Goal: Task Accomplishment & Management: Manage account settings

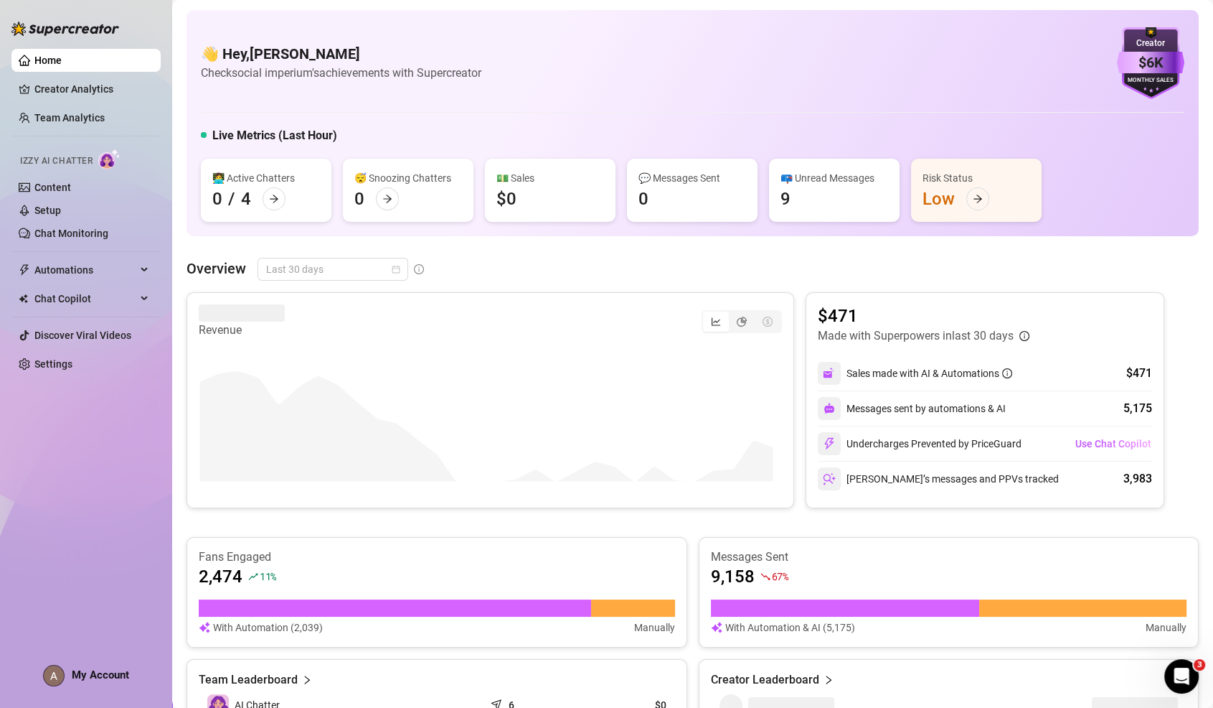
click at [310, 269] on span "Last 30 days" at bounding box center [332, 269] width 133 height 22
click at [319, 315] on div "Last 7 days" at bounding box center [332, 321] width 128 height 16
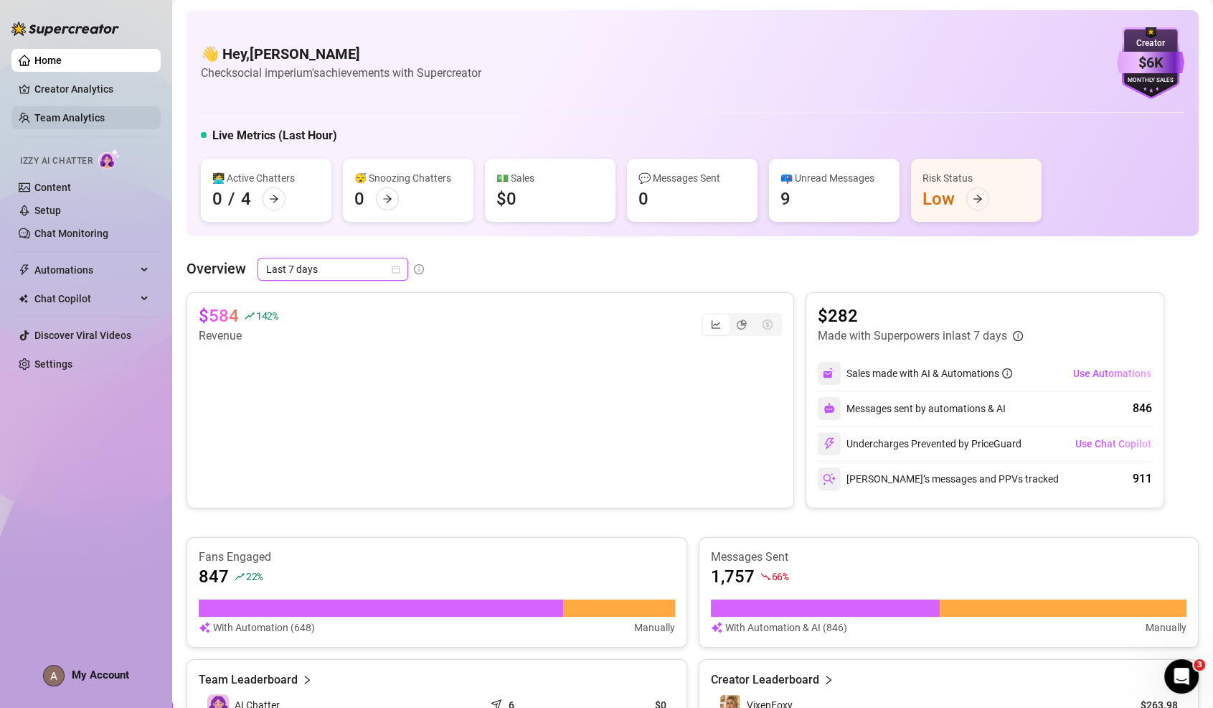
click at [87, 121] on link "Team Analytics" at bounding box center [69, 117] width 70 height 11
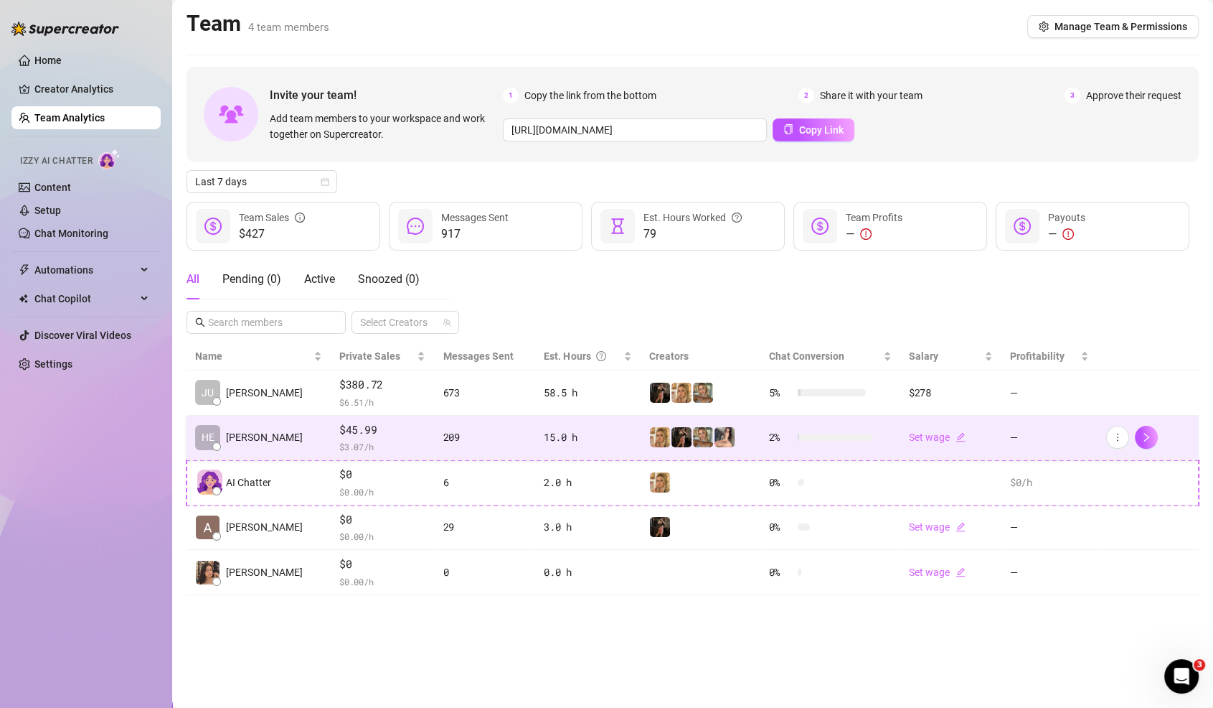
click at [403, 439] on td "$45.99 $ 3.07 /h" at bounding box center [382, 437] width 103 height 45
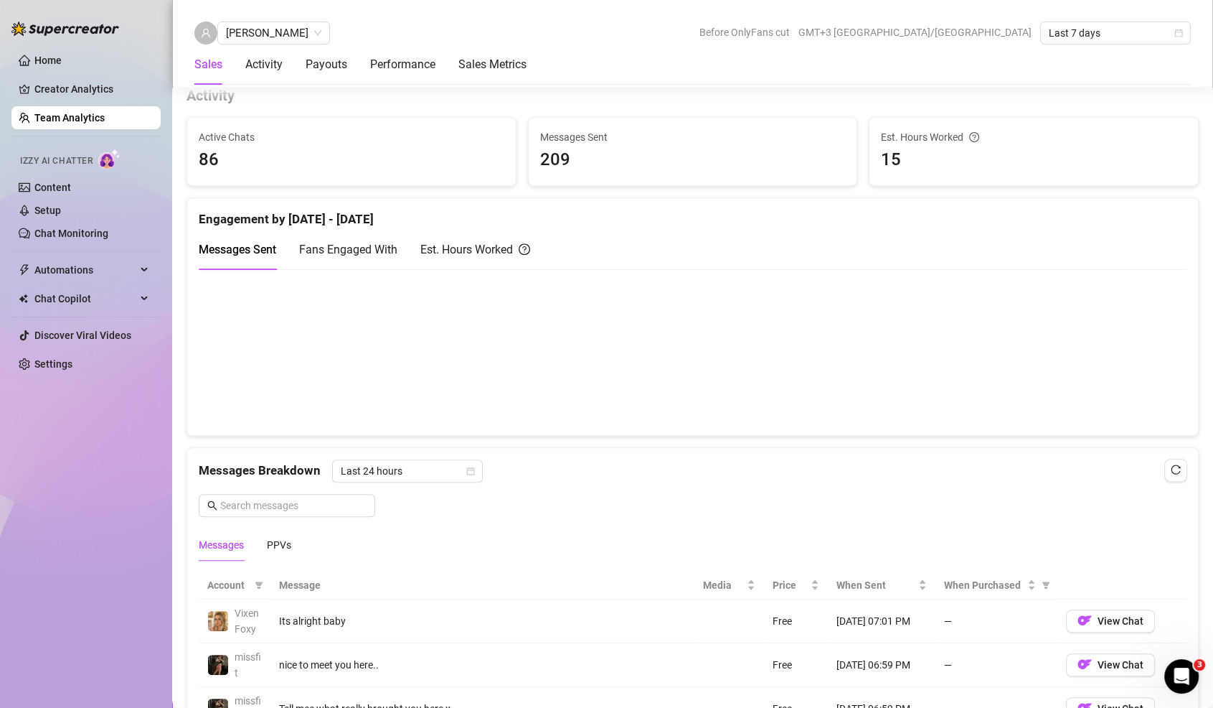
scroll to position [730, 0]
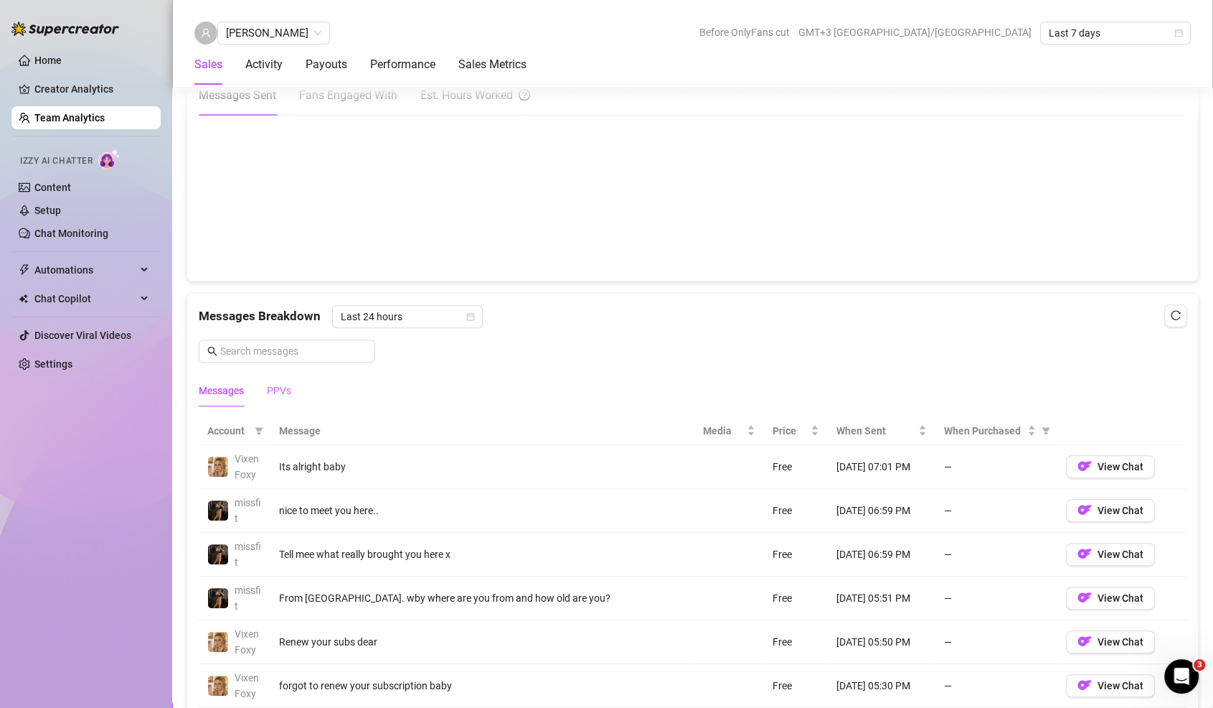
click at [276, 376] on div "PPVs" at bounding box center [279, 390] width 24 height 33
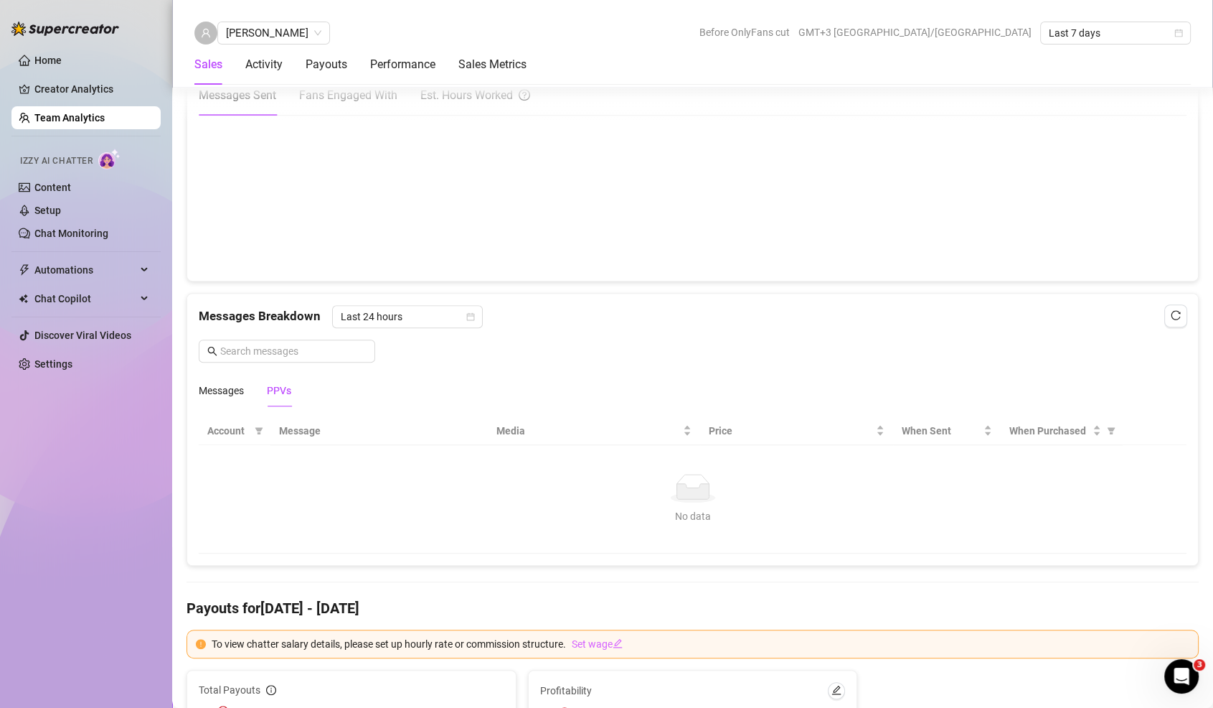
scroll to position [0, 0]
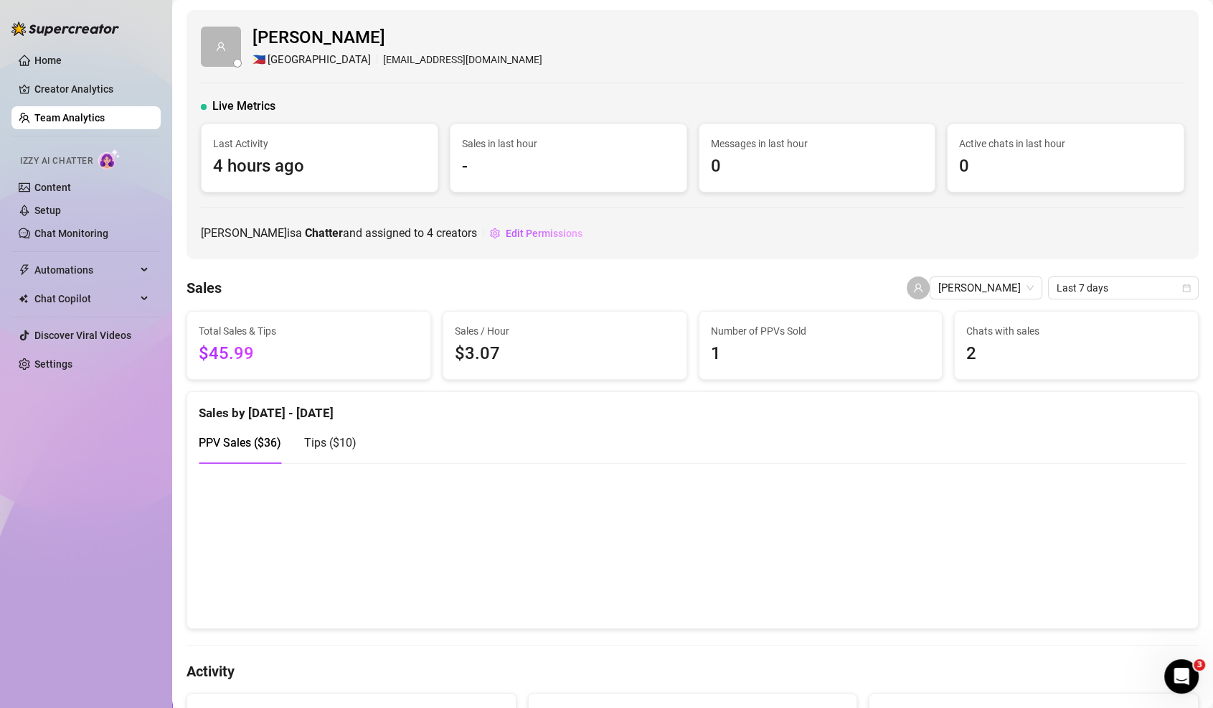
click at [105, 119] on link "Team Analytics" at bounding box center [69, 117] width 70 height 11
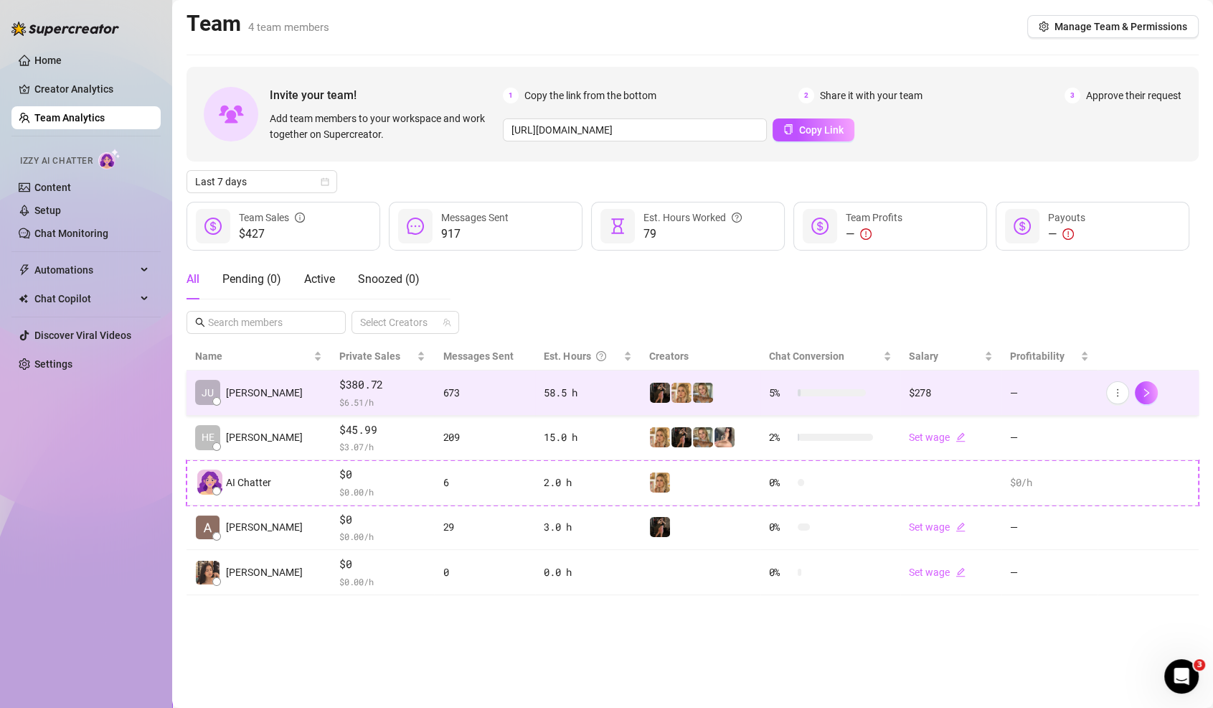
click at [332, 413] on td "$380.72 $ 6.51 /h" at bounding box center [382, 392] width 103 height 45
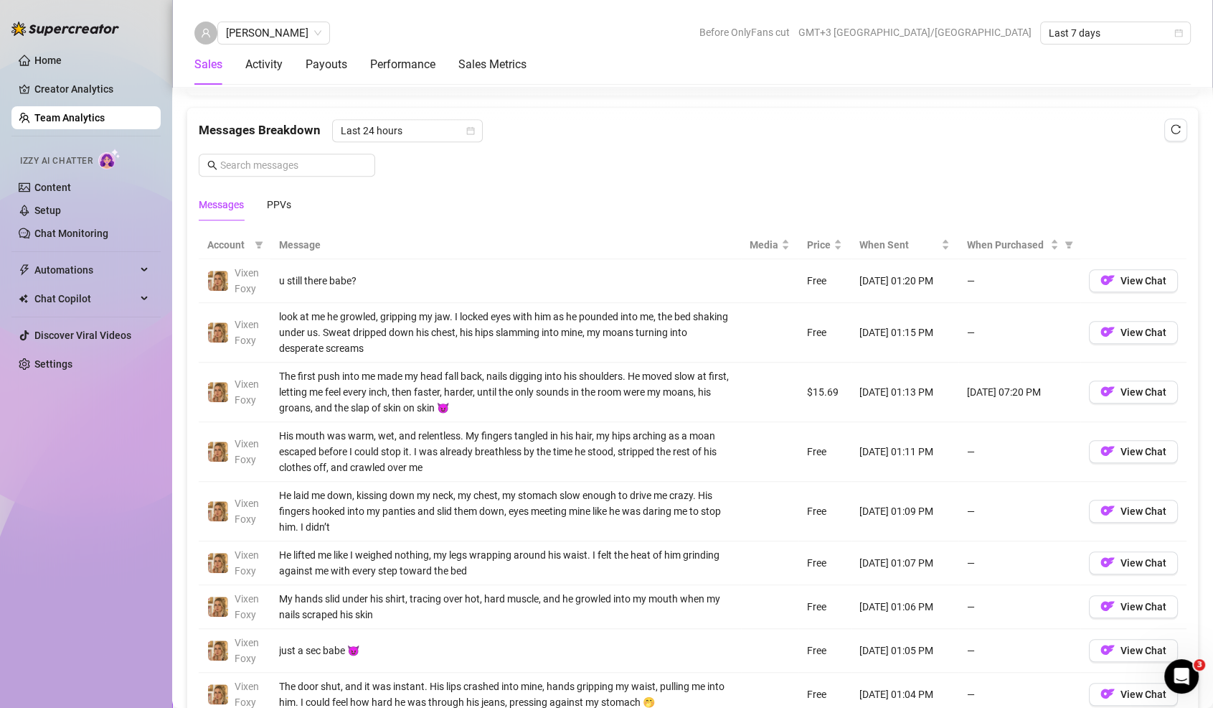
scroll to position [913, 0]
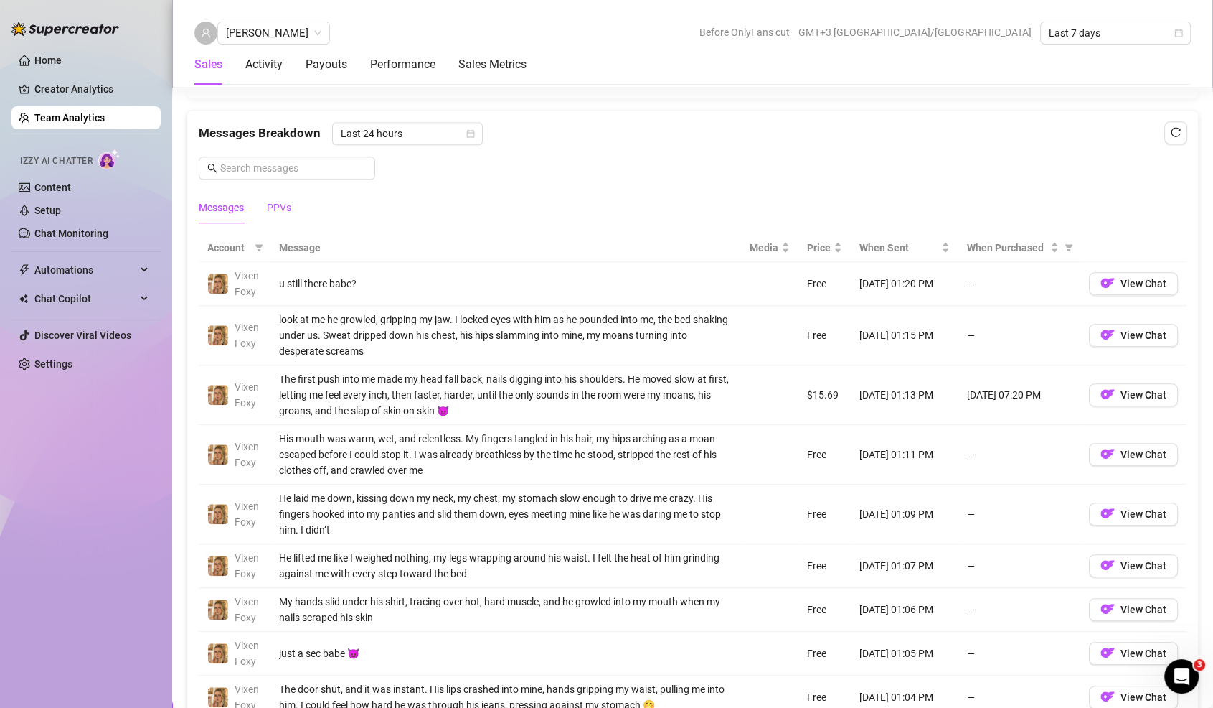
click at [270, 207] on div "PPVs" at bounding box center [279, 207] width 24 height 16
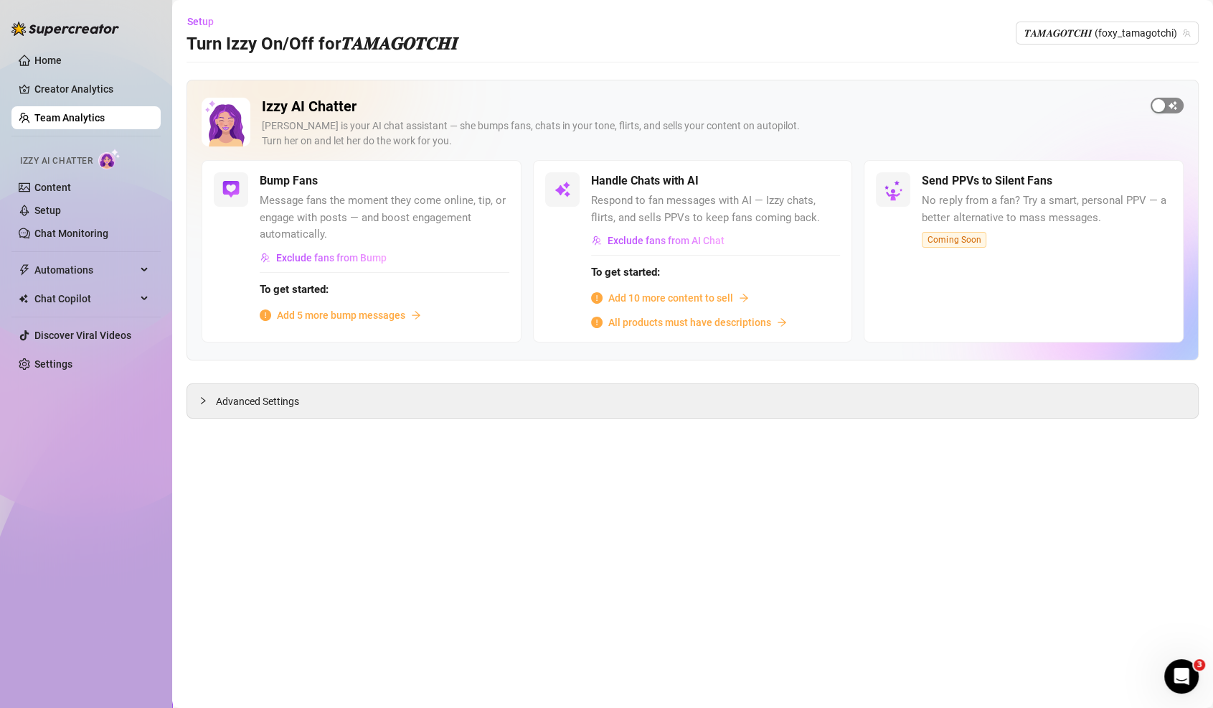
click at [1156, 105] on div "button" at bounding box center [1158, 105] width 13 height 13
click at [834, 183] on span "button" at bounding box center [825, 181] width 32 height 16
click at [345, 400] on div "Advanced Settings" at bounding box center [692, 401] width 1011 height 34
click at [227, 393] on span "Advanced Settings" at bounding box center [257, 401] width 83 height 16
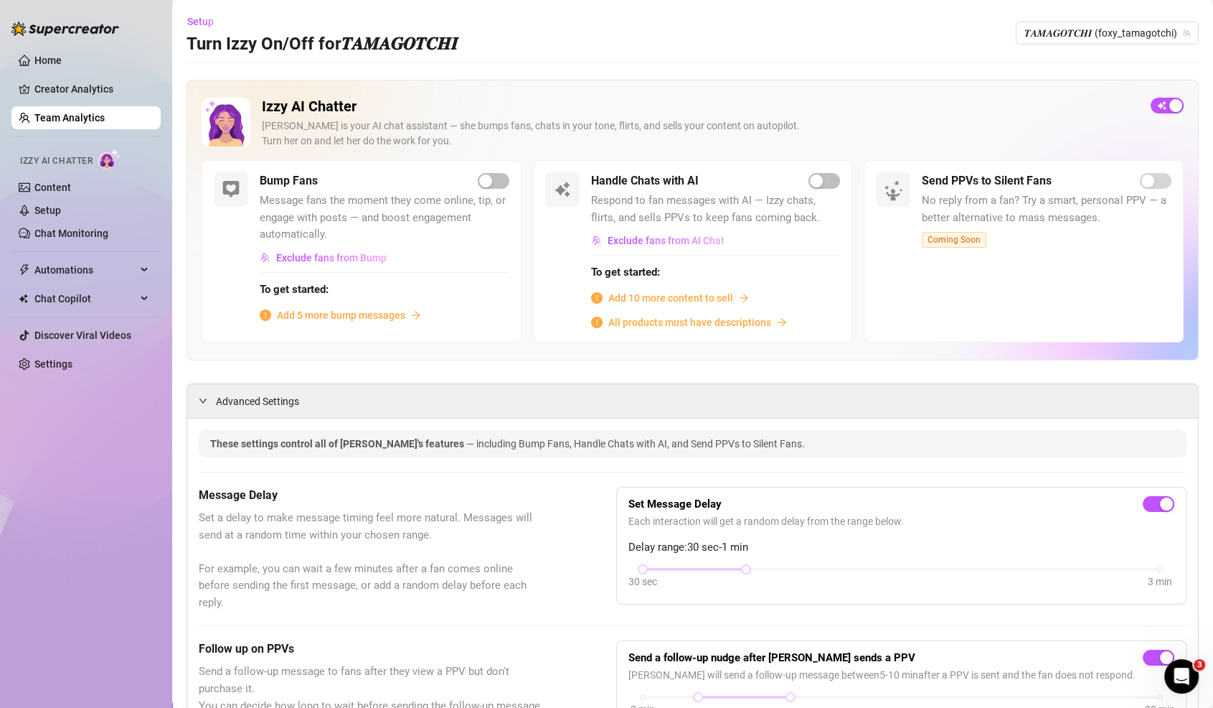
click at [70, 44] on ul "Home Creator Analytics Team Analytics Izzy AI Chatter Content Setup Chat Monito…" at bounding box center [85, 212] width 149 height 338
click at [62, 55] on link "Home" at bounding box center [47, 60] width 27 height 11
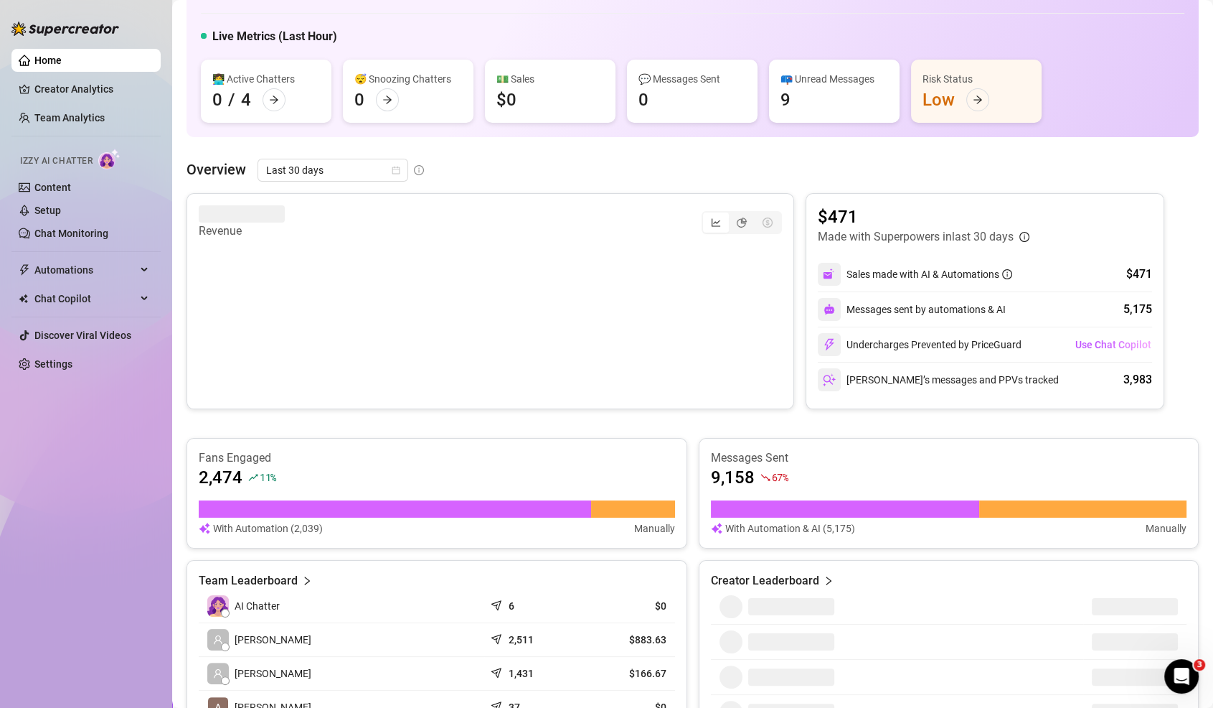
scroll to position [97, 0]
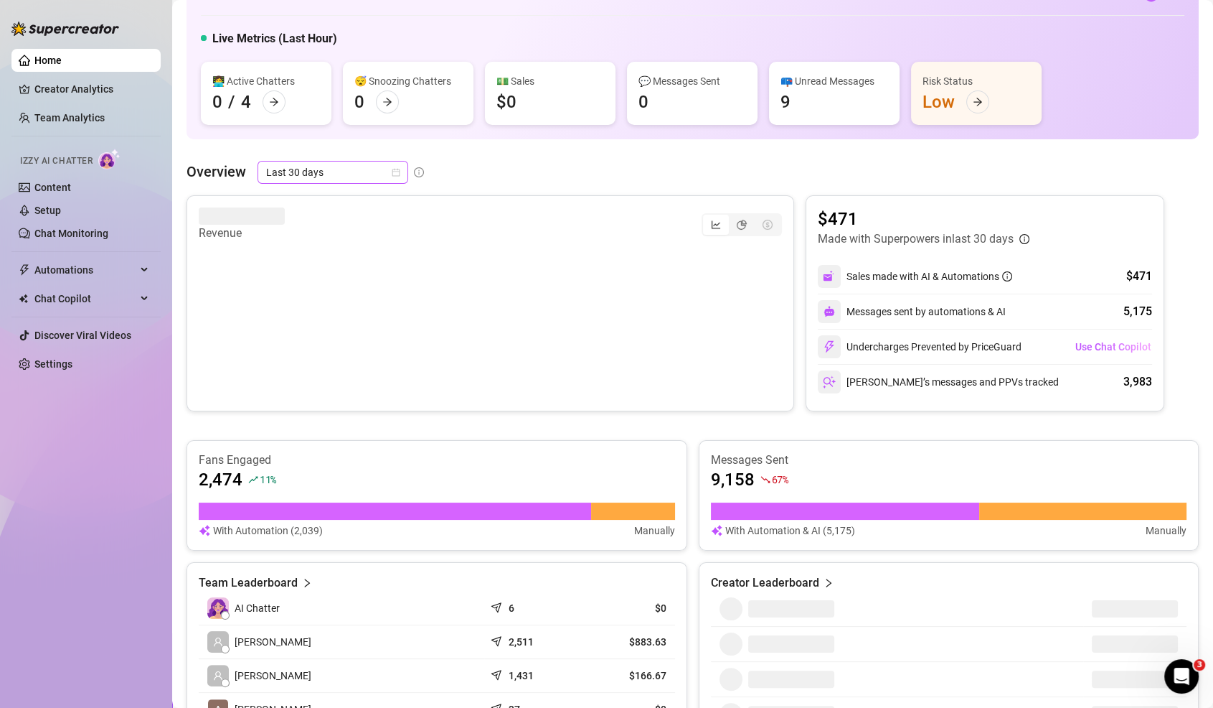
click at [325, 169] on span "Last 30 days" at bounding box center [332, 172] width 133 height 22
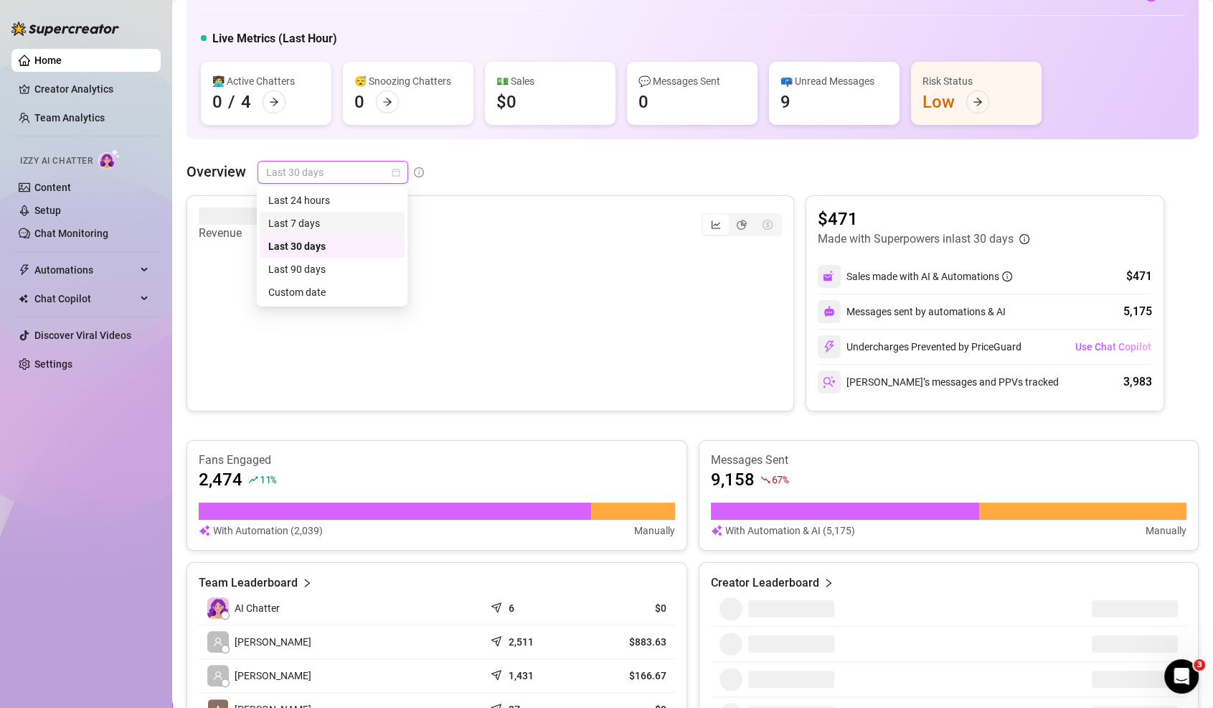
click at [324, 224] on div "Last 7 days" at bounding box center [332, 223] width 128 height 16
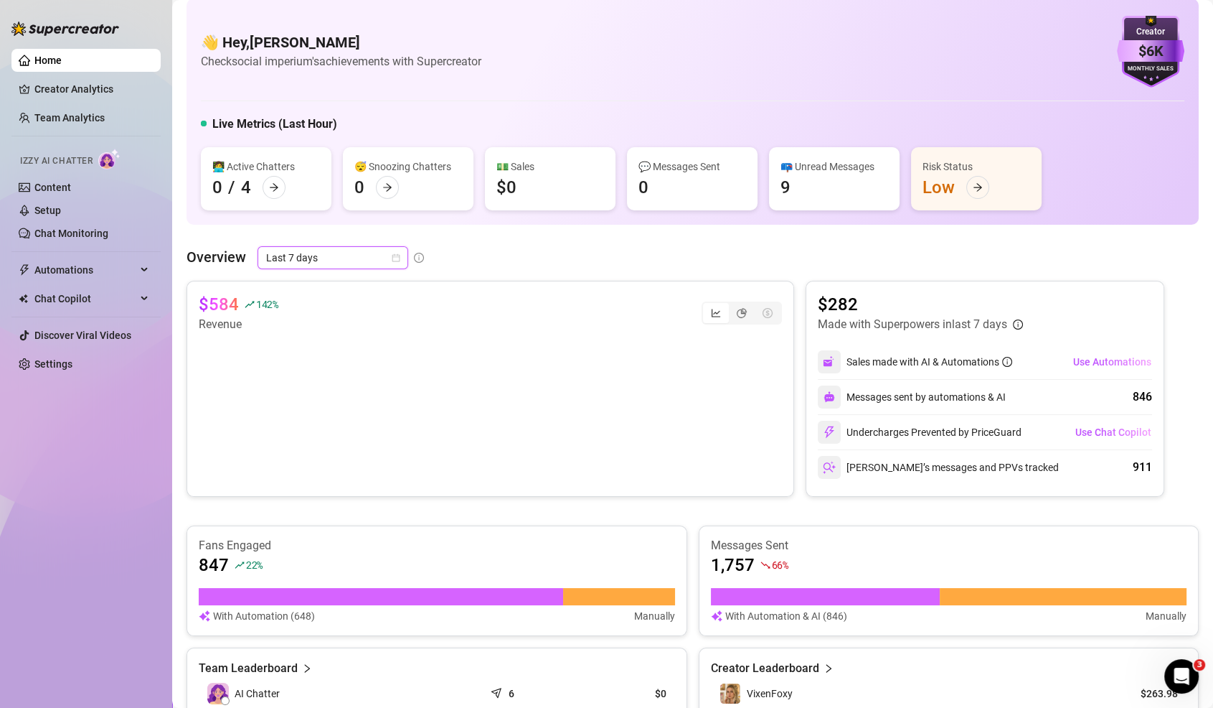
scroll to position [0, 0]
